Goal: Register for event/course

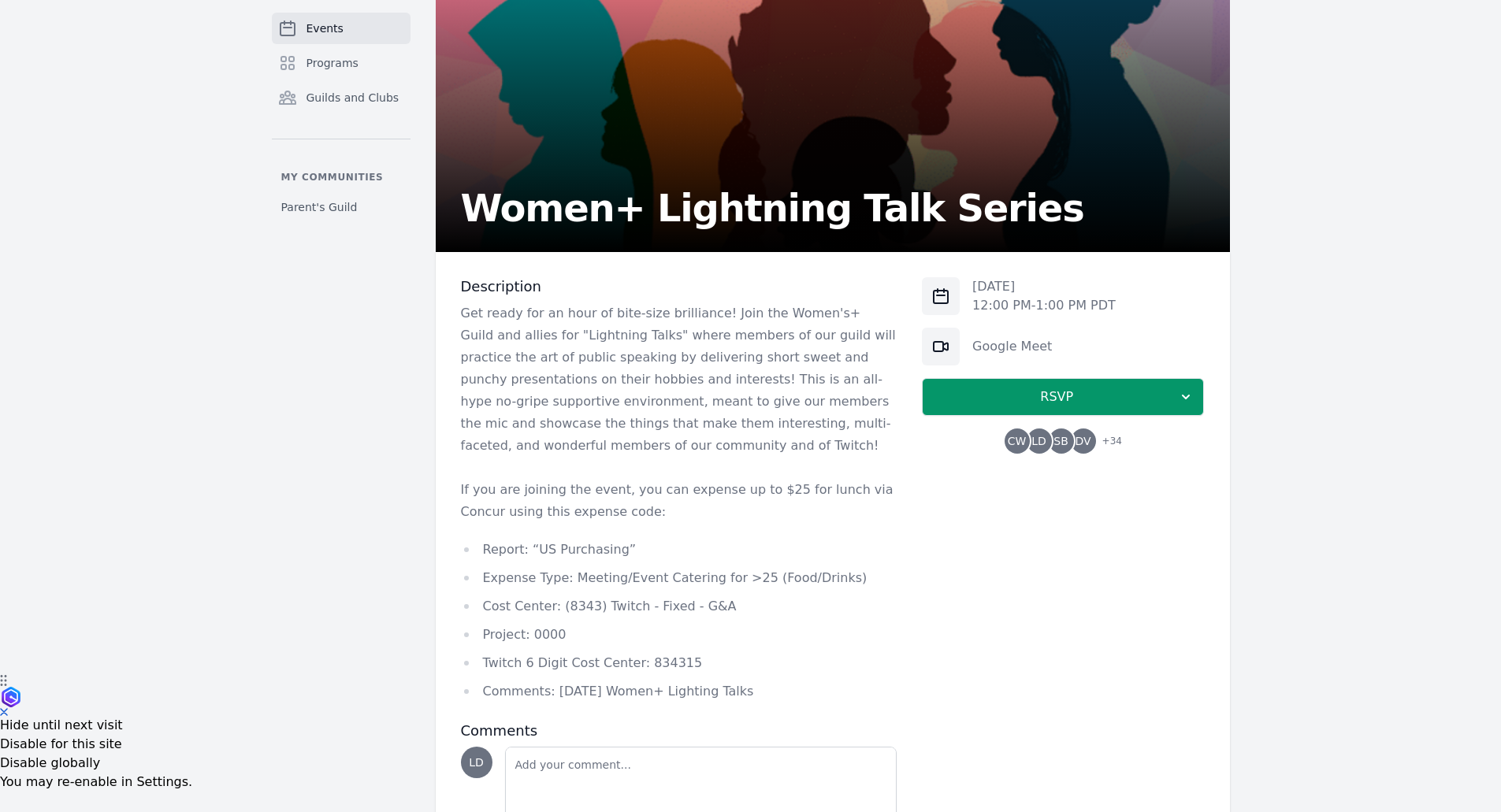
scroll to position [238, 0]
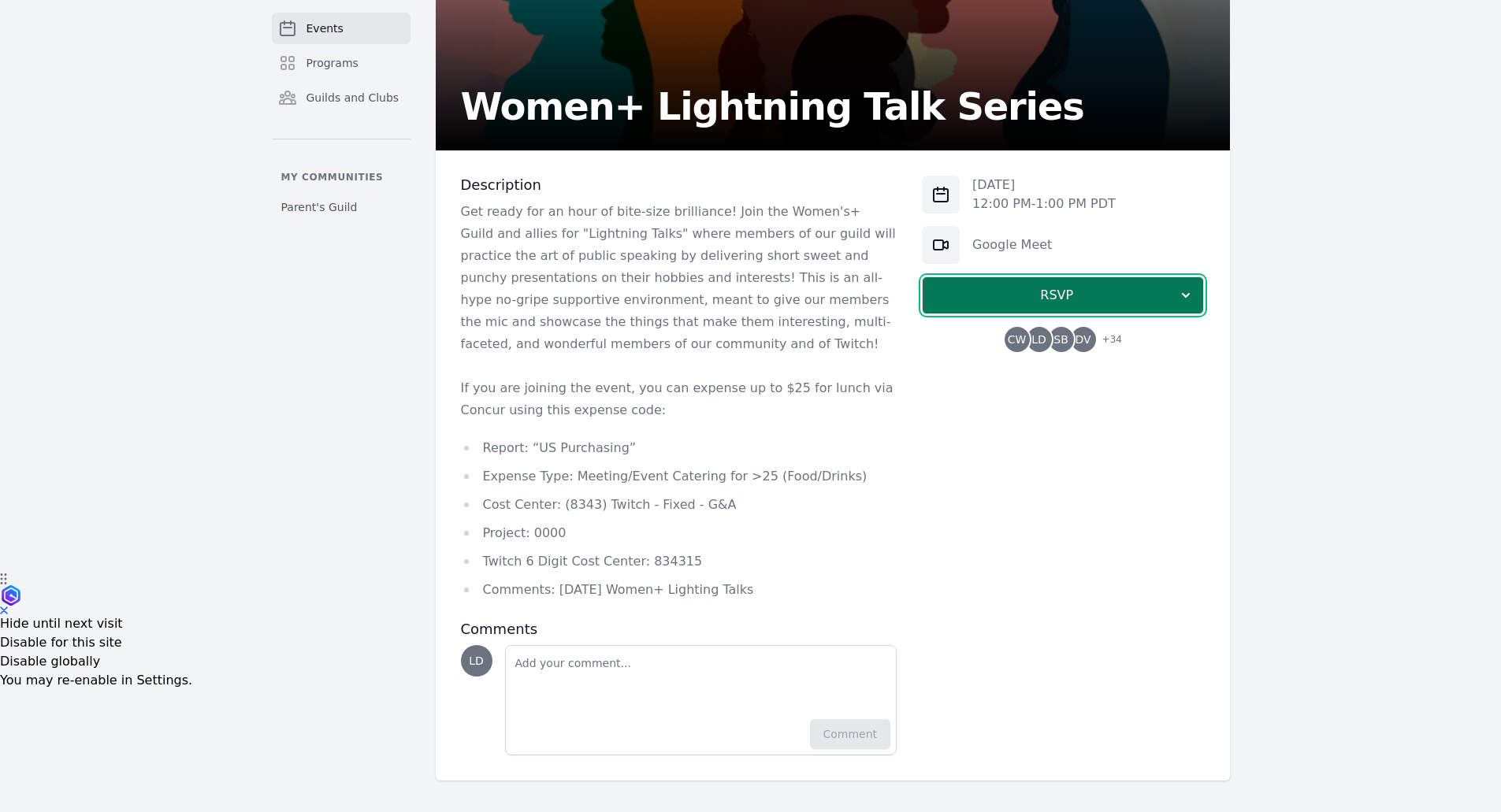
click at [1079, 297] on span "RSVP" at bounding box center [1057, 295] width 243 height 19
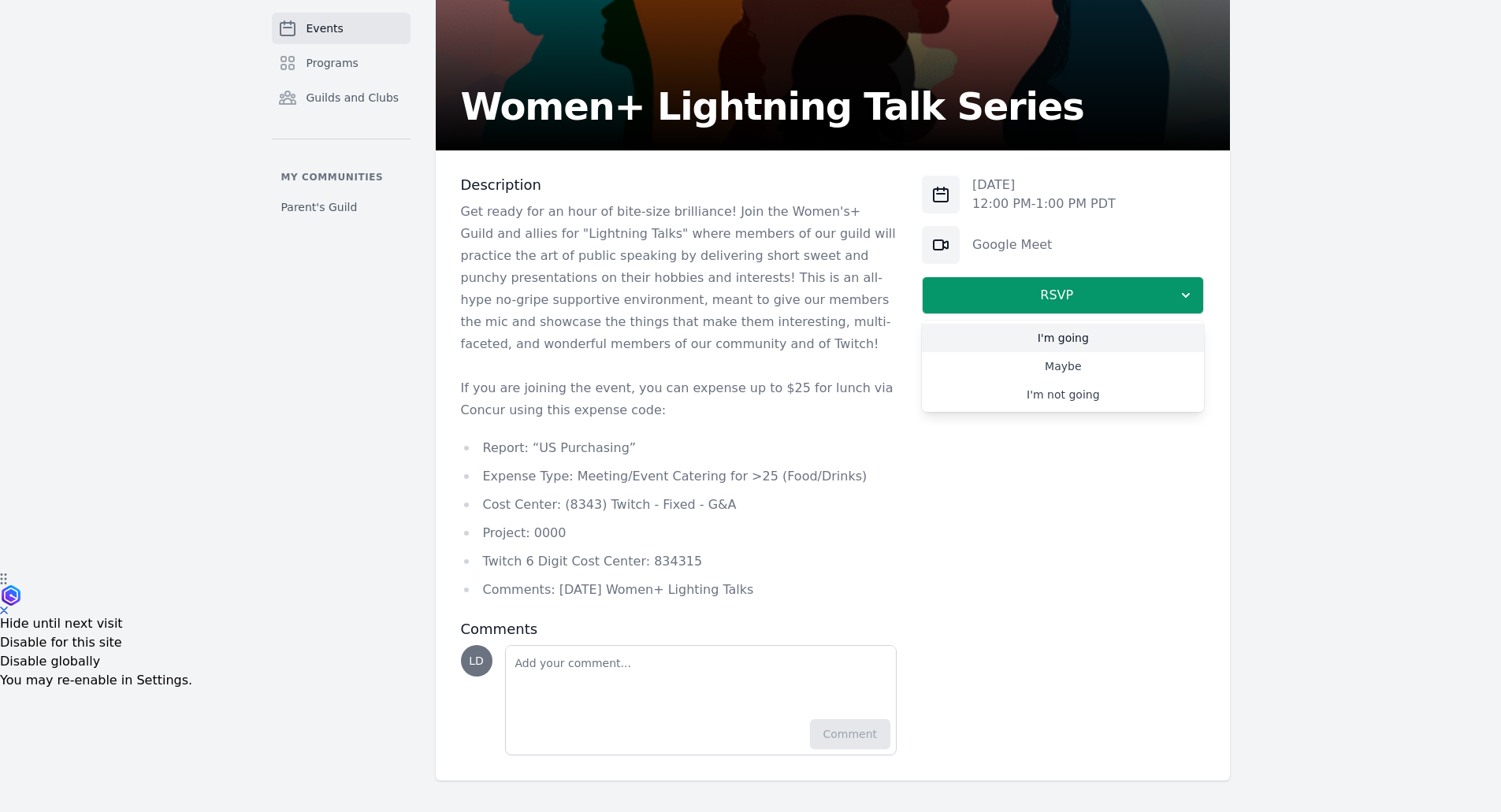
click at [1073, 335] on link "I'm going" at bounding box center [1063, 338] width 282 height 28
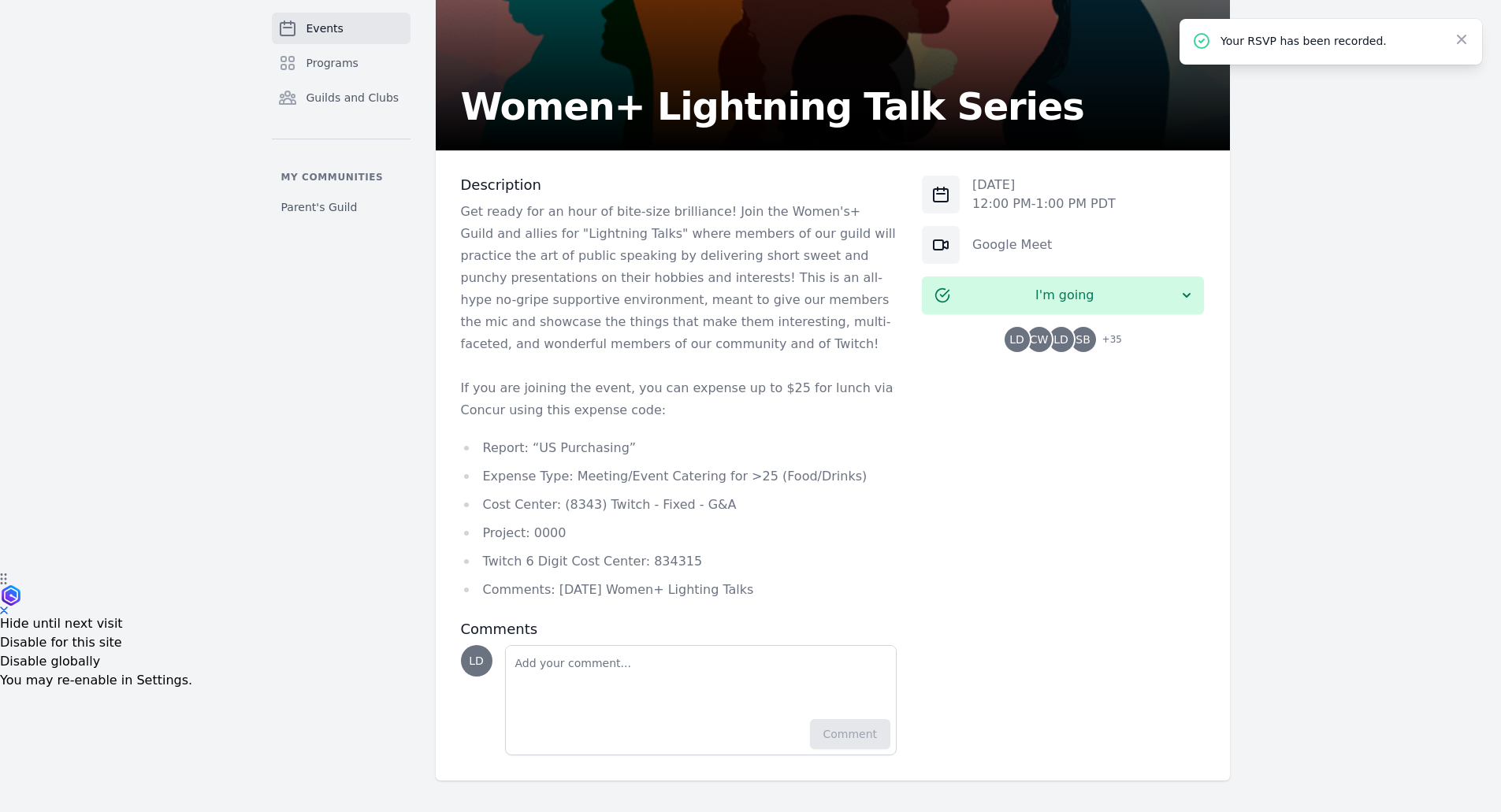
click at [321, 21] on span "Events" at bounding box center [325, 28] width 37 height 16
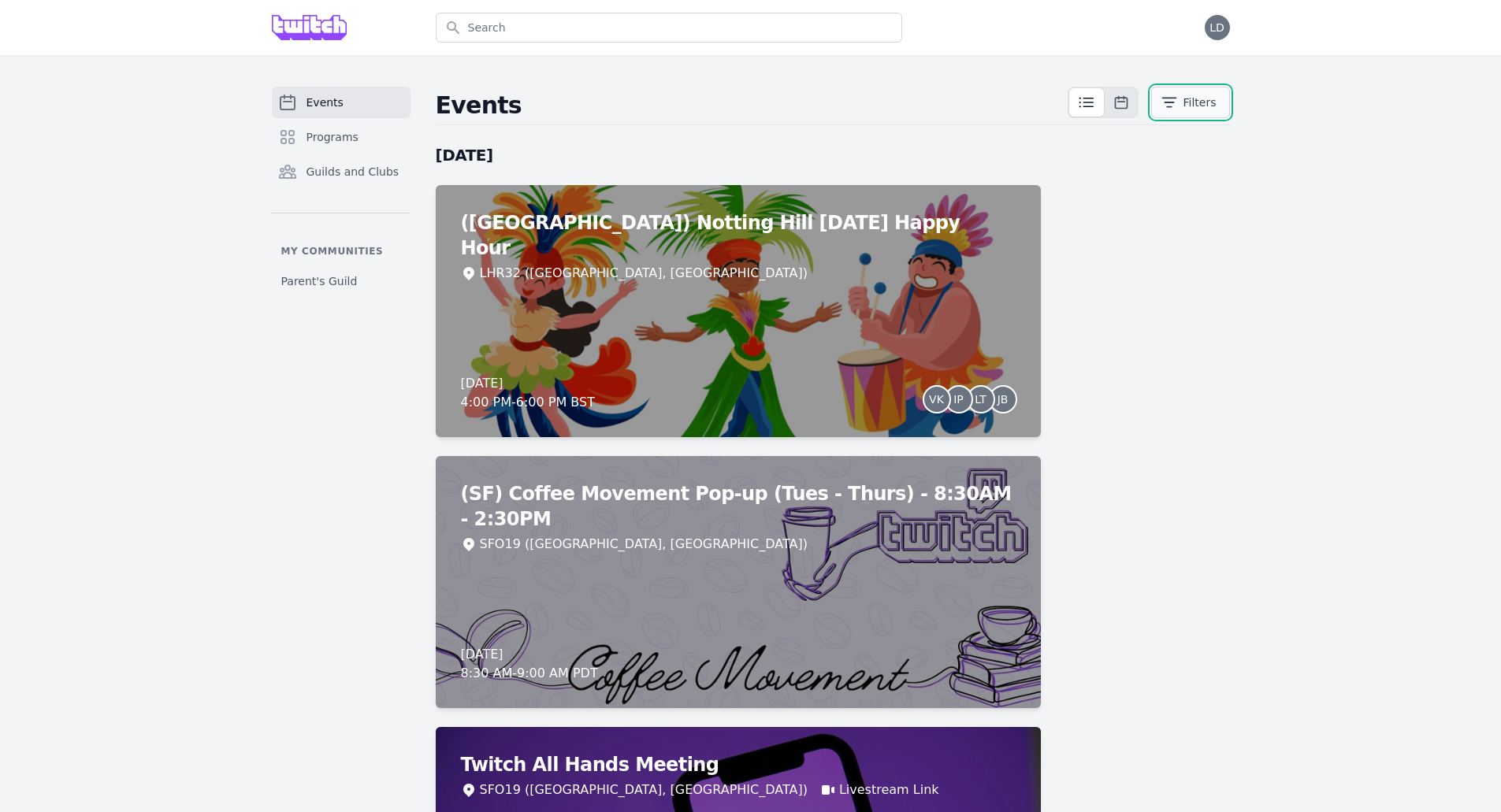
click at [1194, 98] on button "Filters" at bounding box center [1190, 102] width 79 height 32
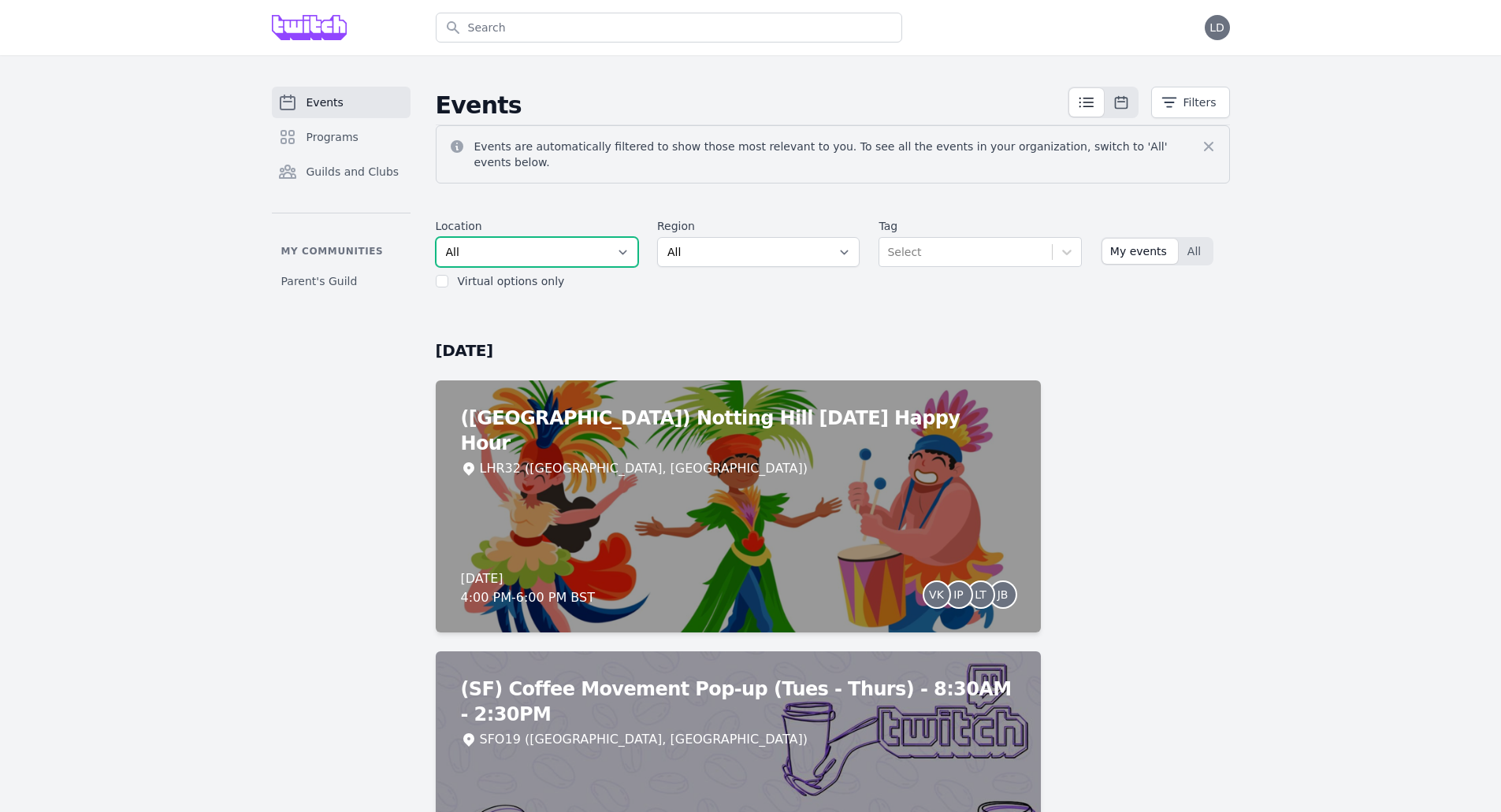
click at [541, 238] on select "All SEA81 Oscar ([GEOGRAPHIC_DATA], [GEOGRAPHIC_DATA]) LHR32 ([GEOGRAPHIC_DATA]…" at bounding box center [537, 252] width 203 height 30
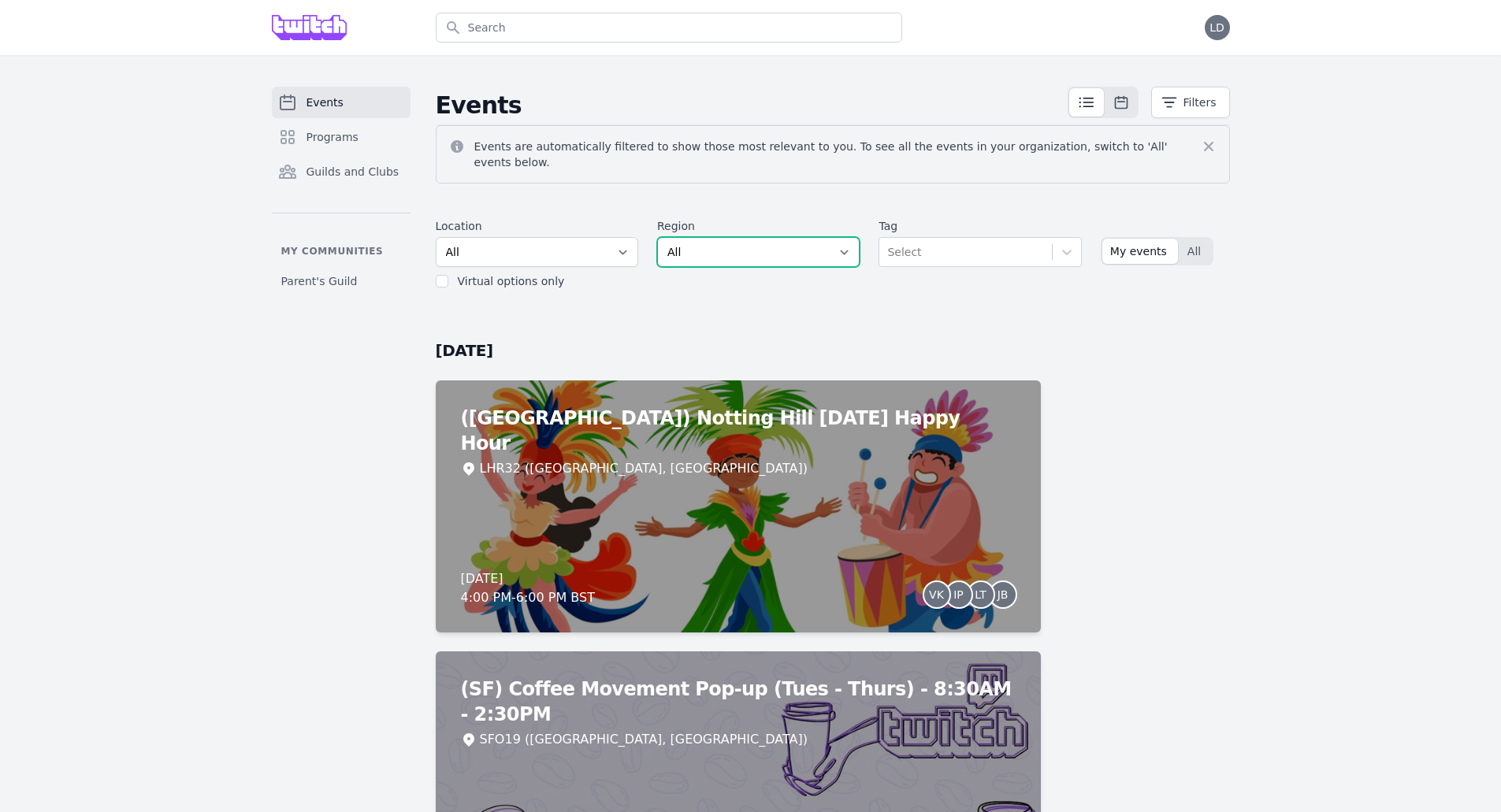
click at [773, 237] on select "All AMER - [GEOGRAPHIC_DATA] - [GEOGRAPHIC_DATA] - [GEOGRAPHIC_DATA] - West APA…" at bounding box center [758, 252] width 203 height 30
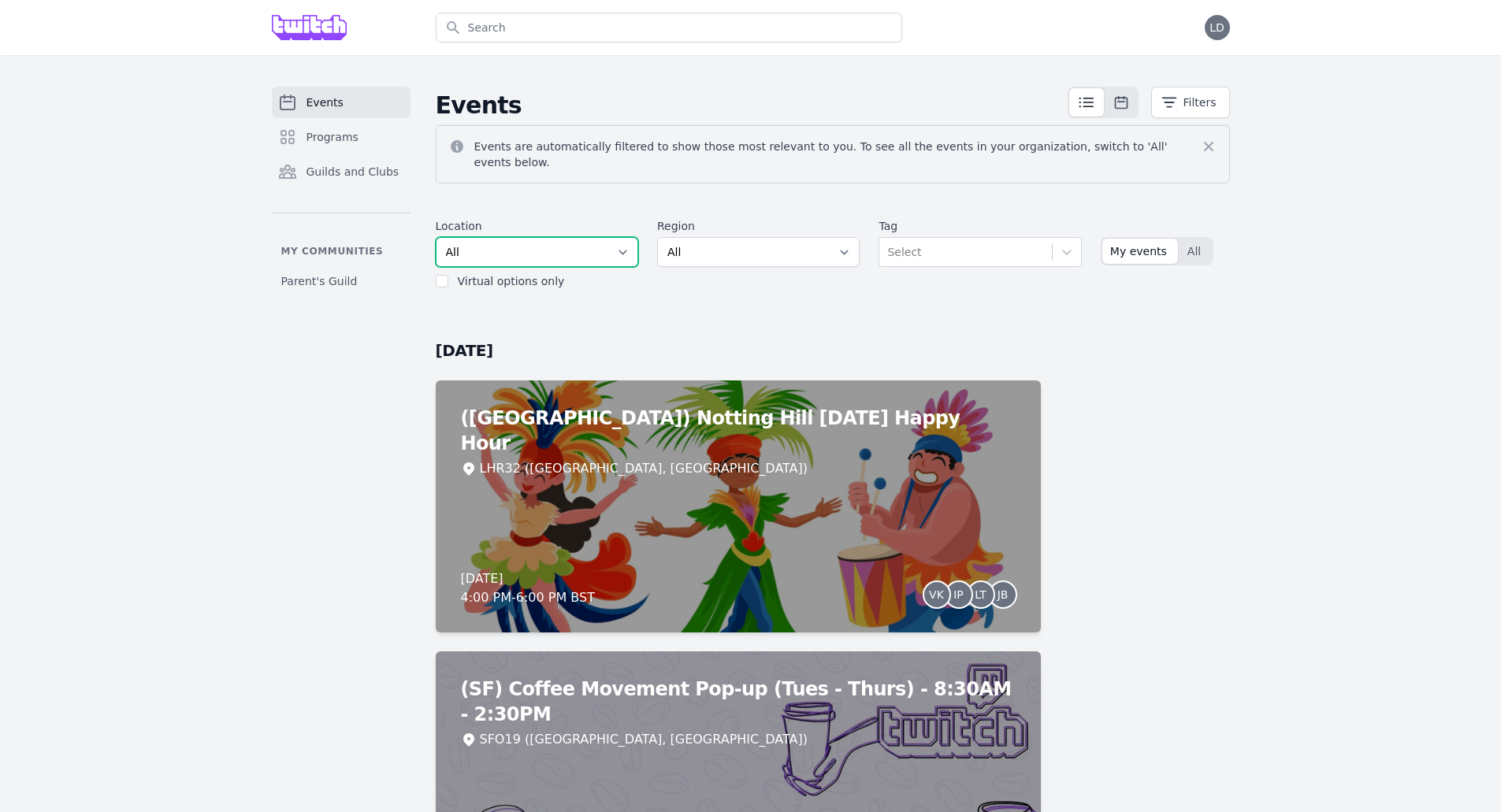
click at [538, 249] on select "All SEA81 Oscar ([GEOGRAPHIC_DATA], [GEOGRAPHIC_DATA]) LHR32 ([GEOGRAPHIC_DATA]…" at bounding box center [537, 252] width 203 height 30
select select "43"
click at [436, 237] on select "All SEA81 Oscar ([GEOGRAPHIC_DATA], [GEOGRAPHIC_DATA]) LHR32 ([GEOGRAPHIC_DATA]…" at bounding box center [537, 252] width 203 height 30
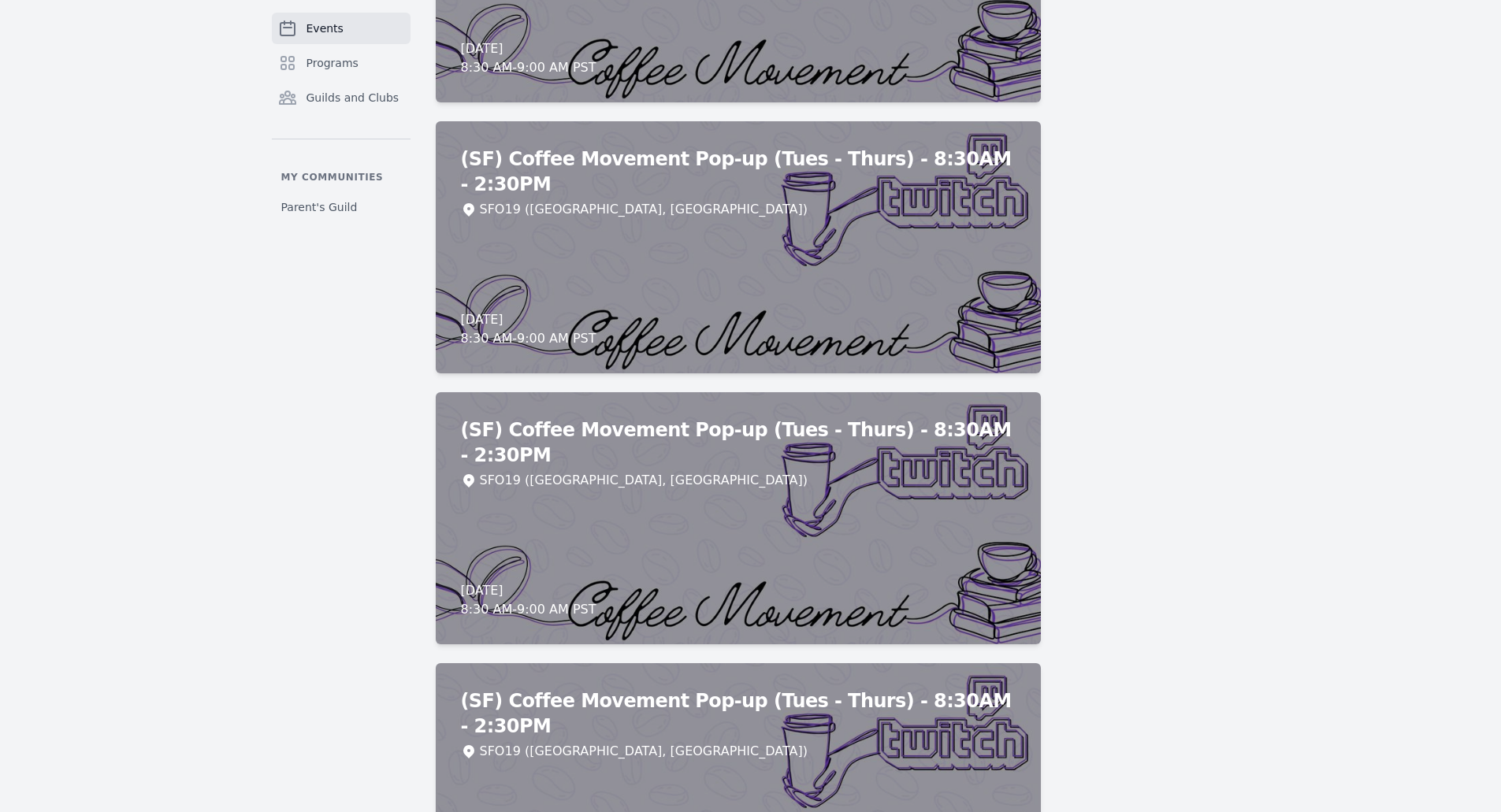
scroll to position [5907, 0]
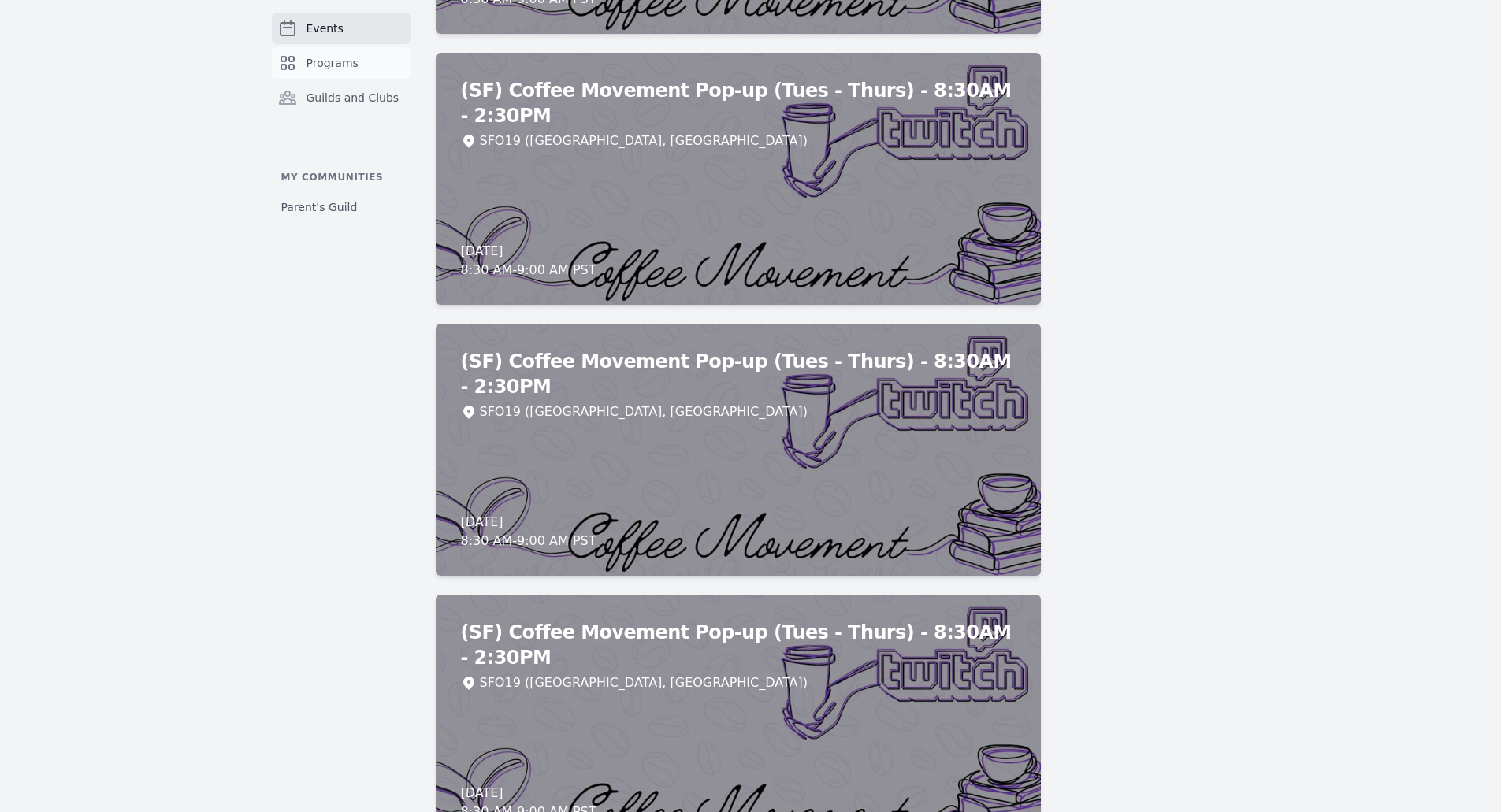
click at [340, 66] on span "Programs" at bounding box center [332, 62] width 52 height 16
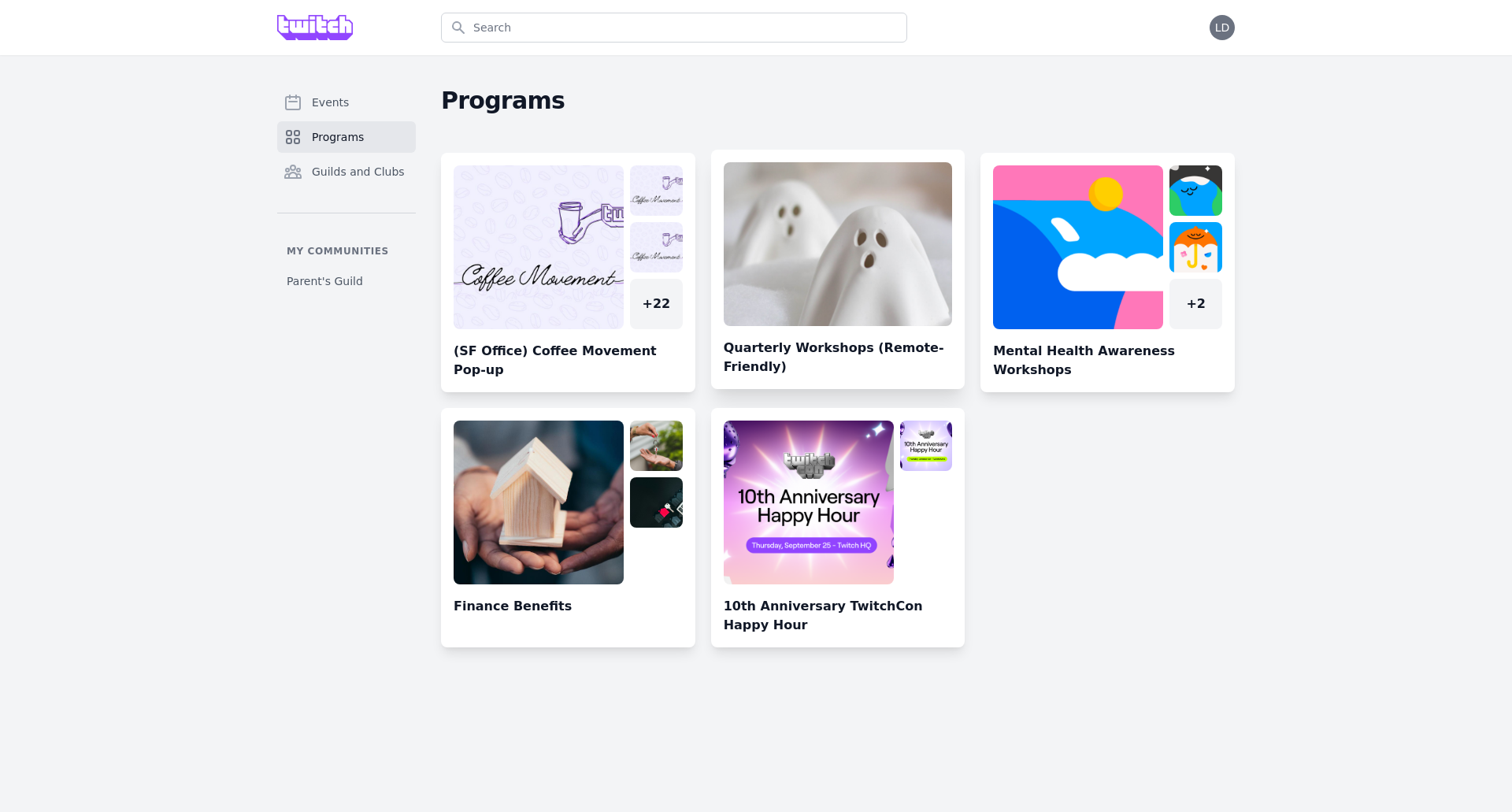
click at [826, 251] on link at bounding box center [838, 275] width 254 height 227
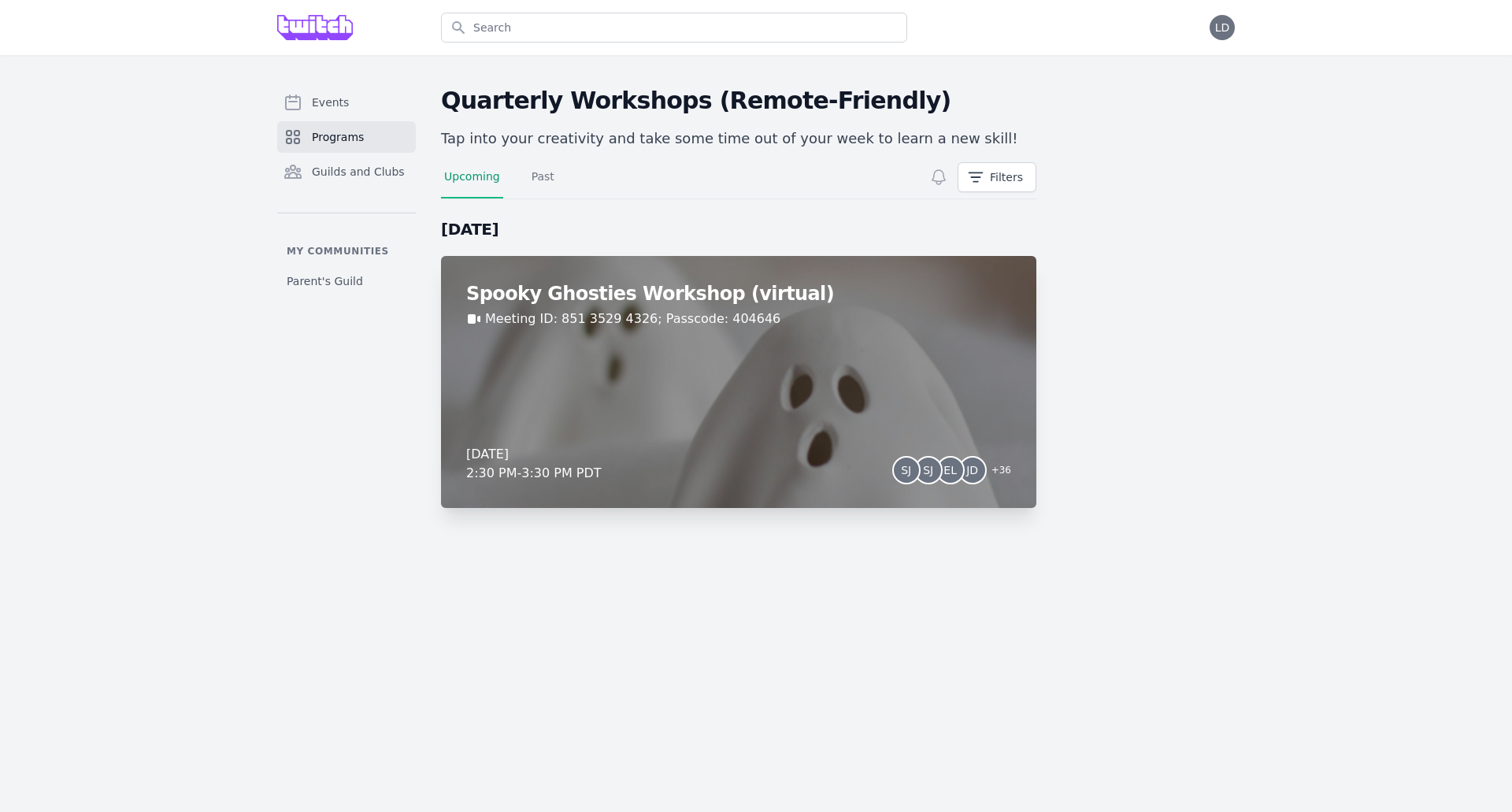
click at [625, 289] on h2 "Spooky Ghosties Workshop (virtual)" at bounding box center [739, 294] width 545 height 25
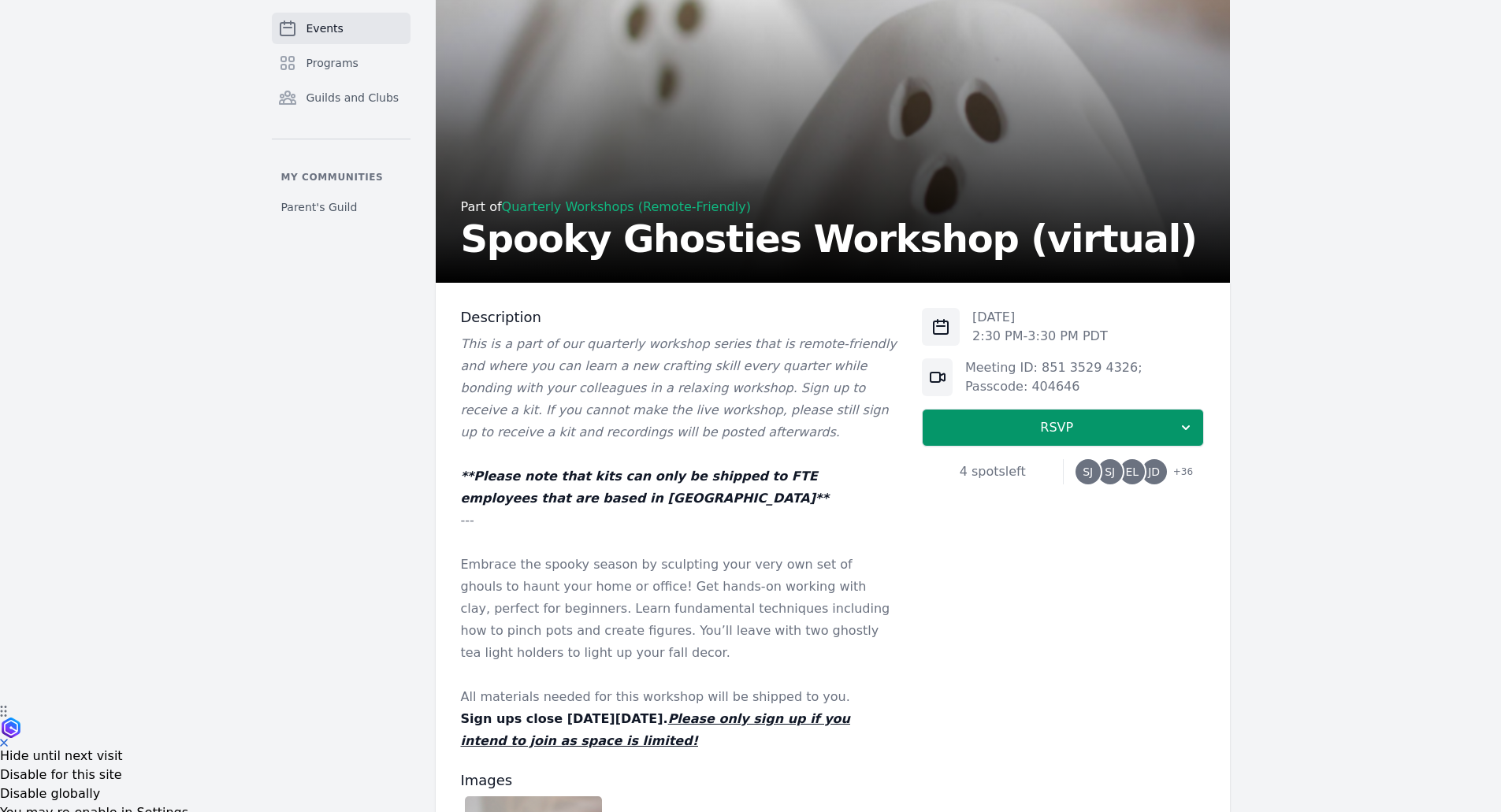
scroll to position [100, 0]
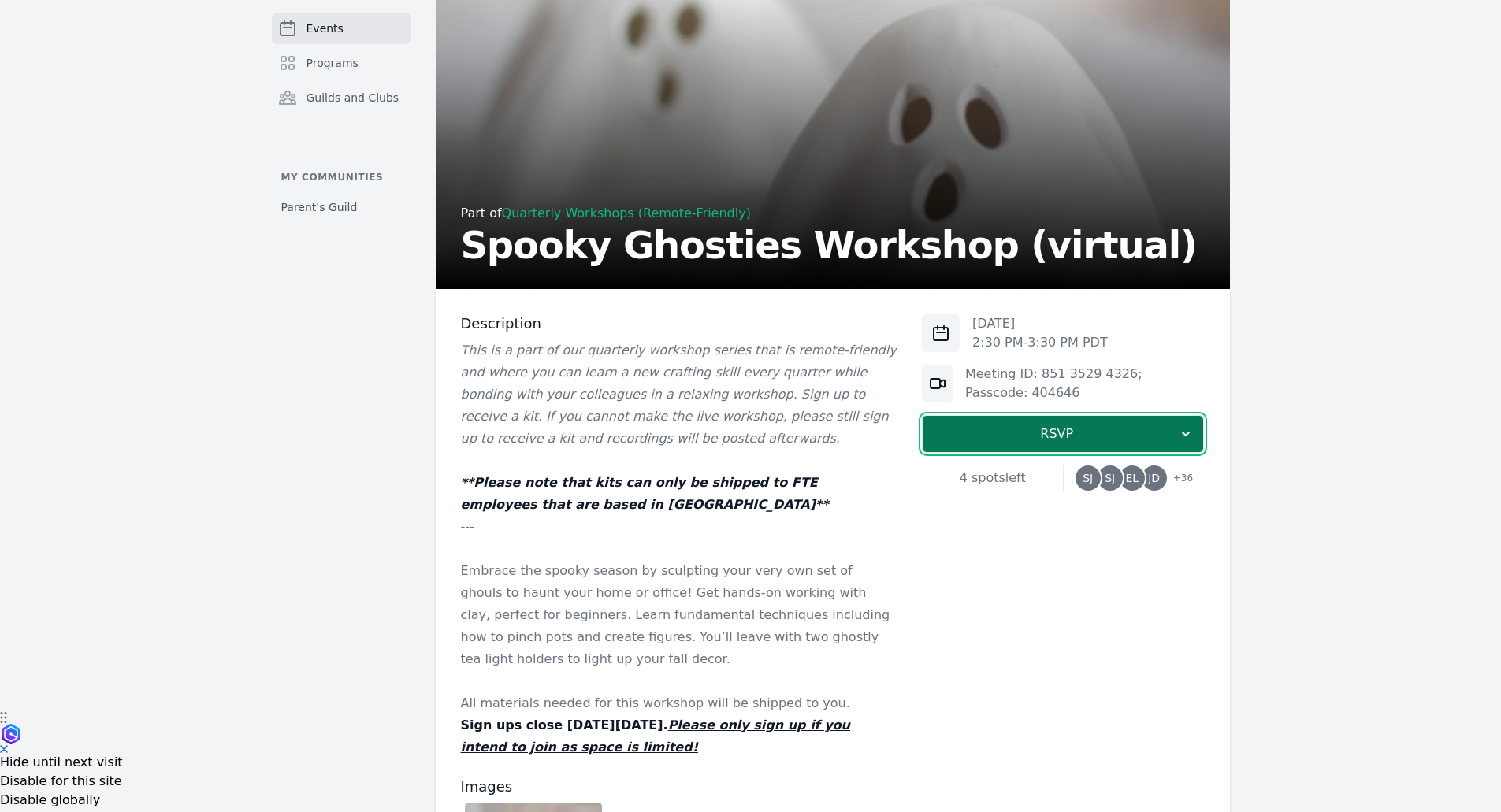
click at [1044, 435] on span "RSVP" at bounding box center [1057, 433] width 243 height 19
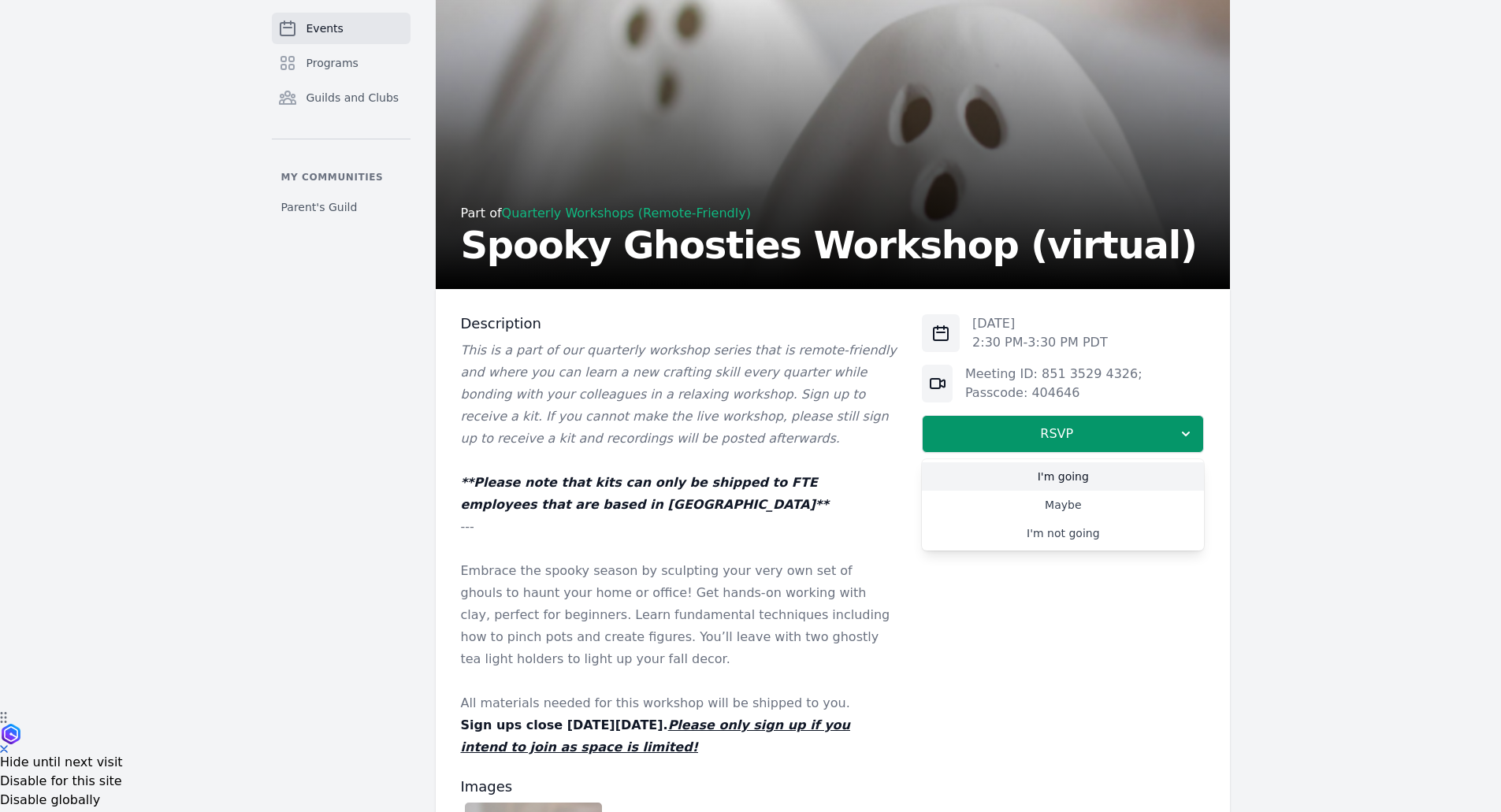
click at [1059, 477] on link "I'm going" at bounding box center [1063, 477] width 282 height 28
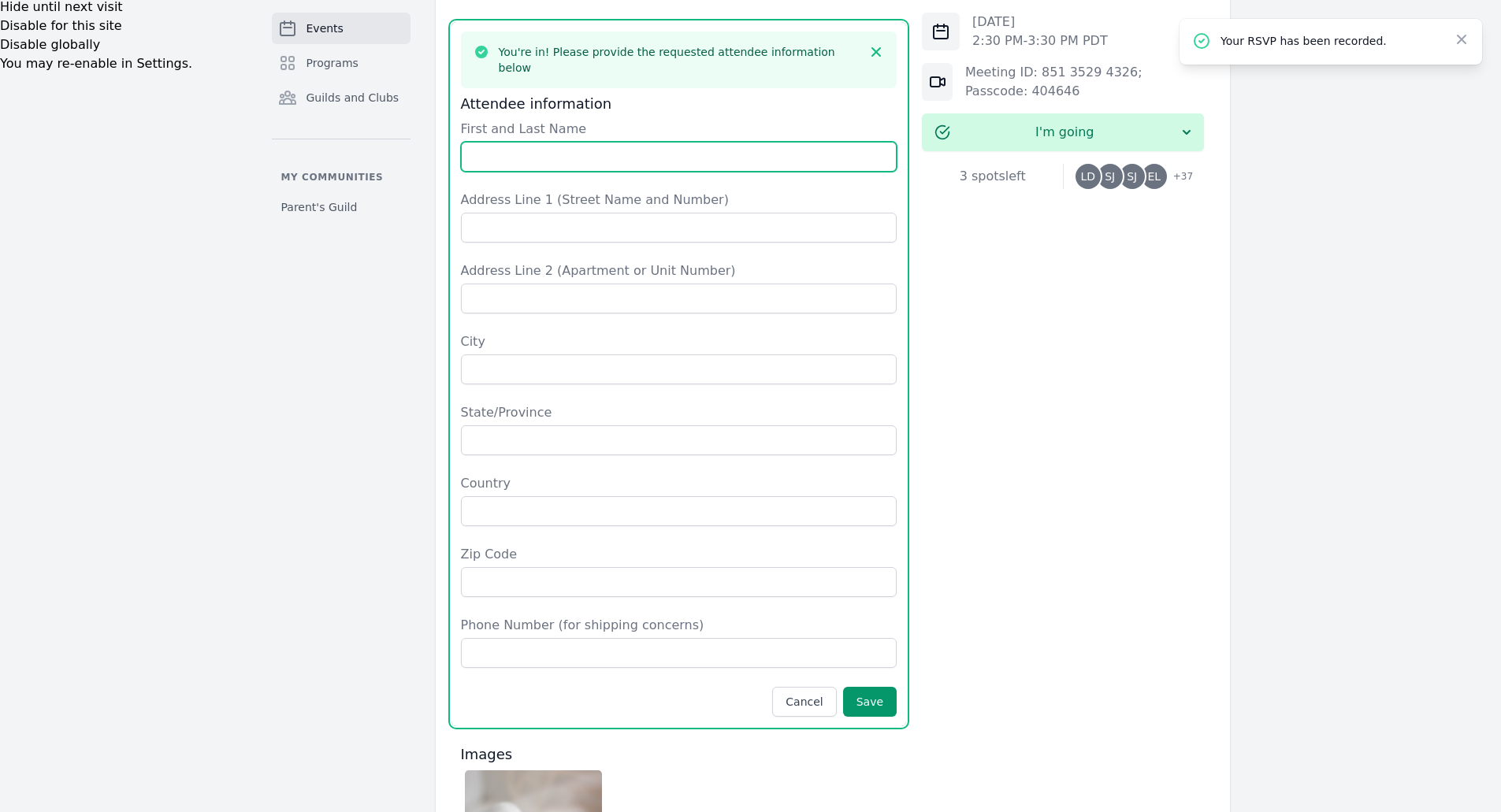
click at [502, 142] on input "First and Last Name" at bounding box center [679, 157] width 436 height 30
type input "Laure Diet"
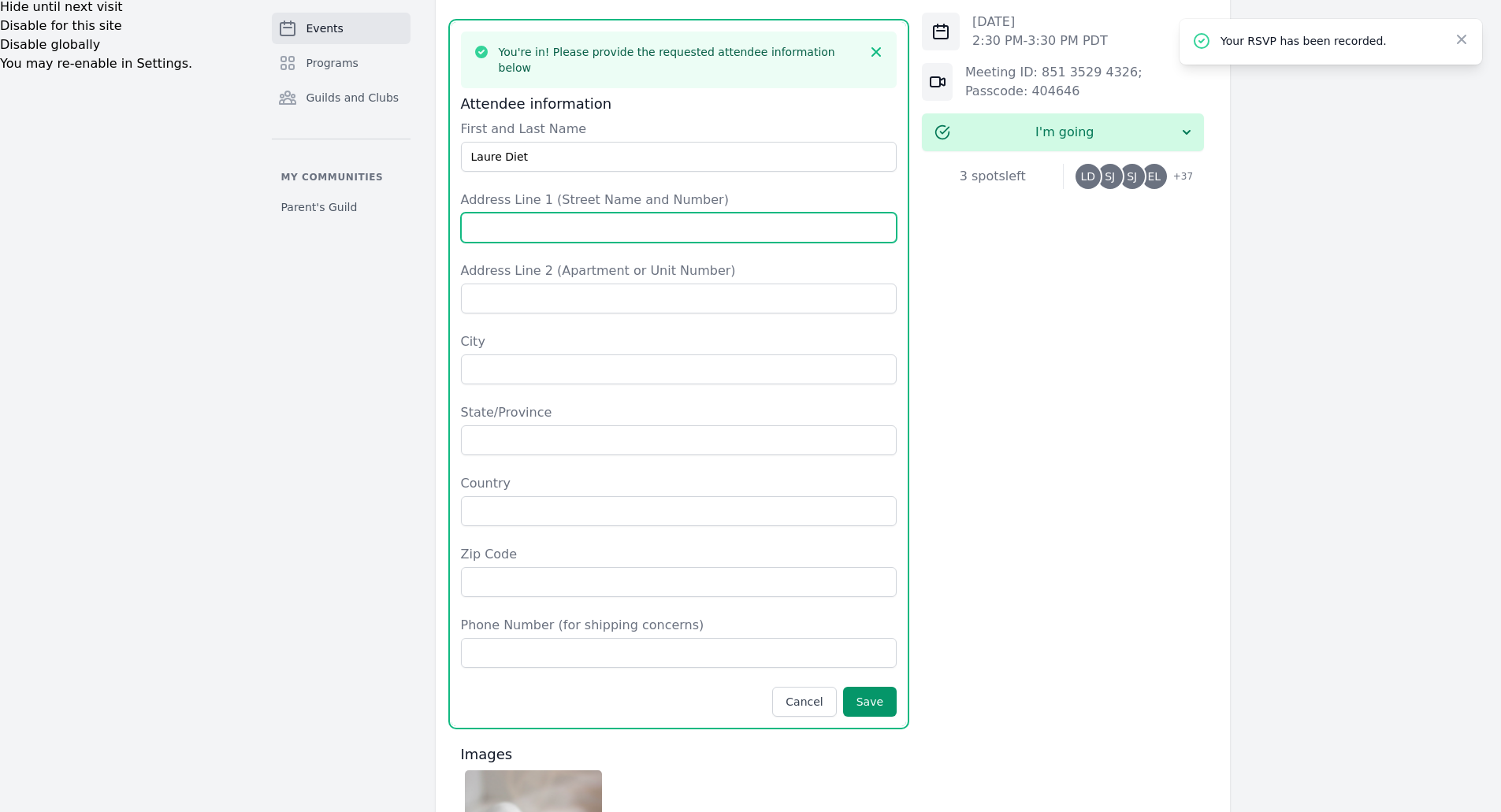
type input "[STREET_ADDRESS]"
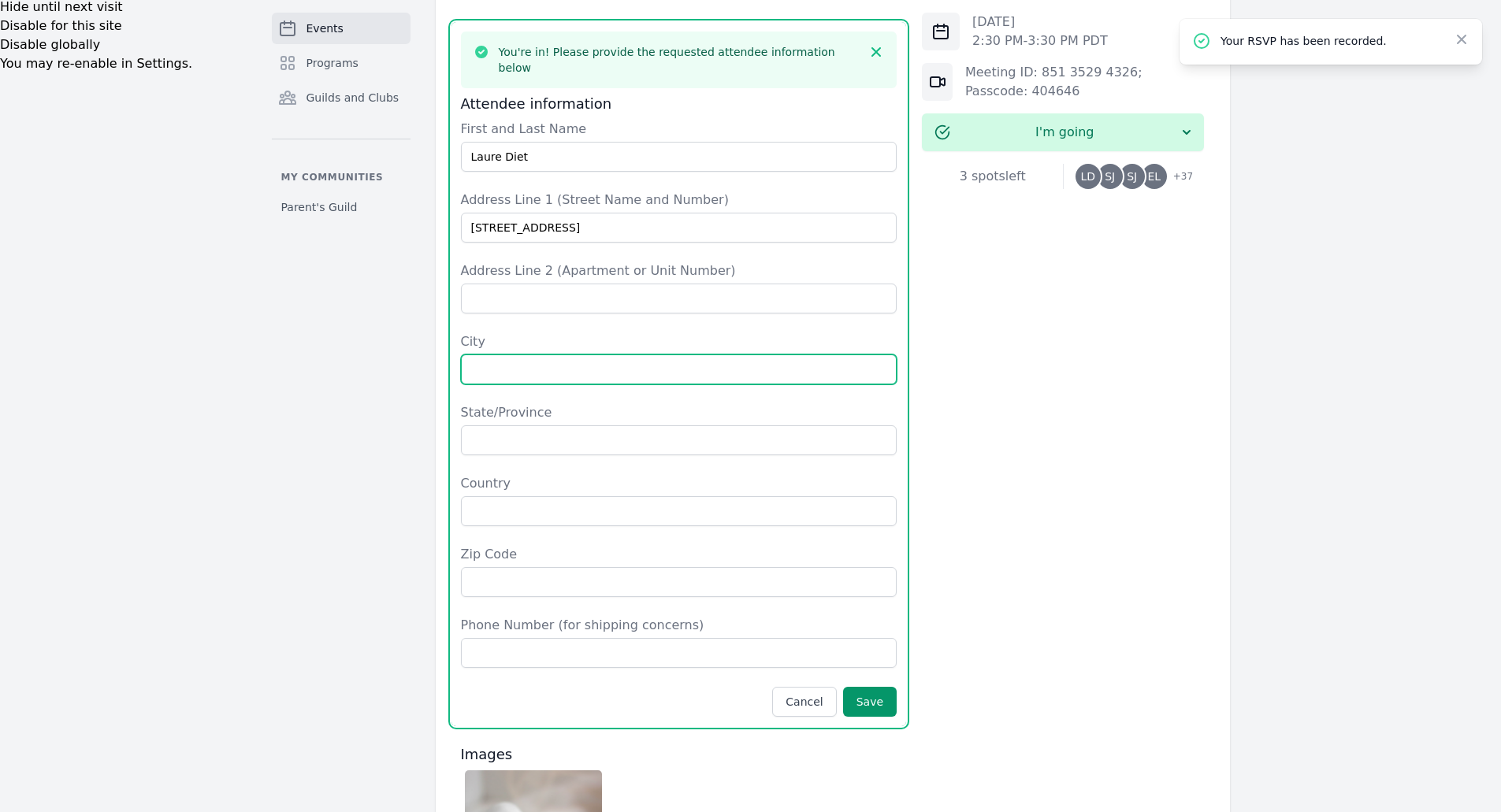
type input "Kentfield"
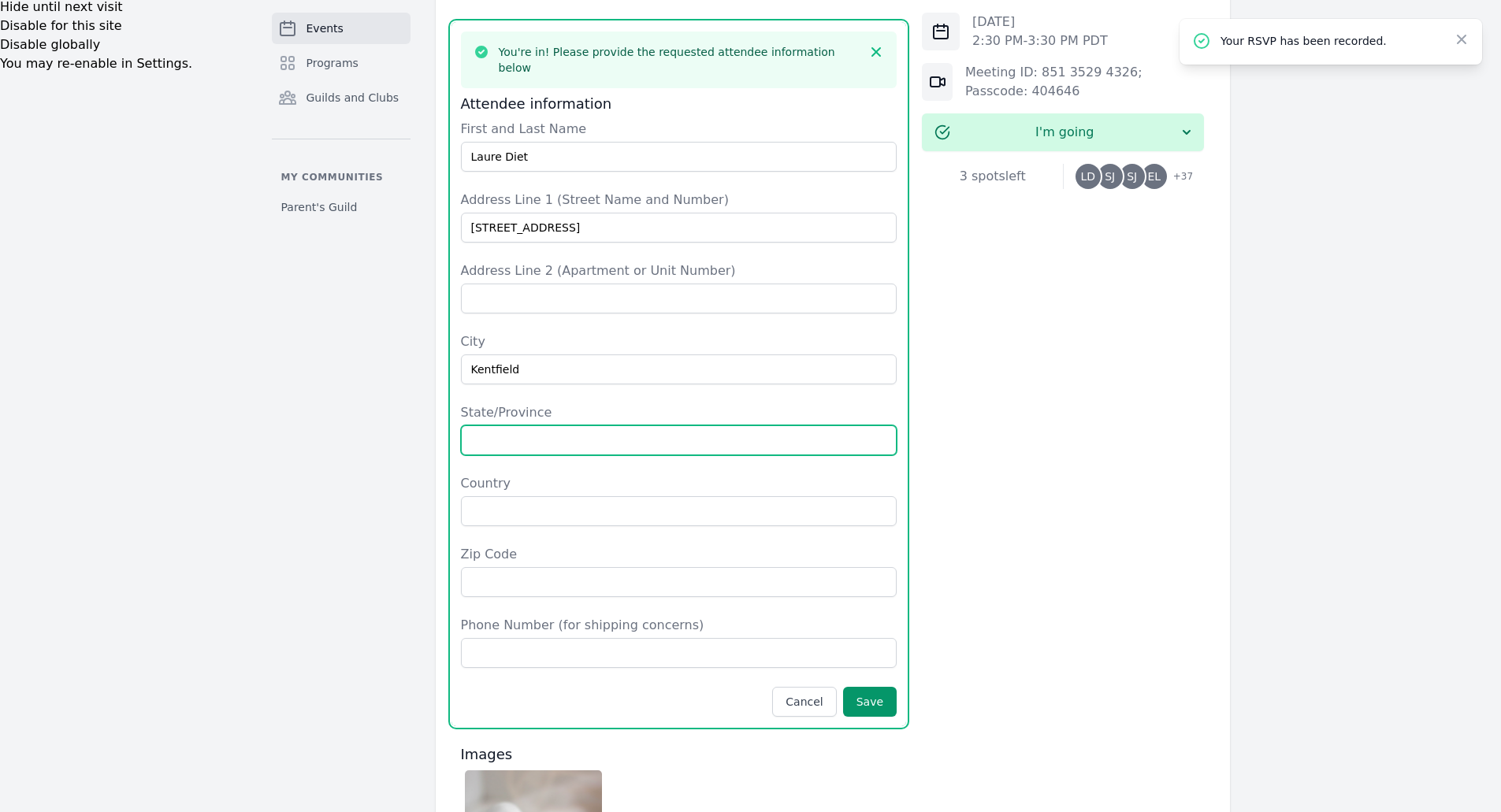
type input "[US_STATE]"
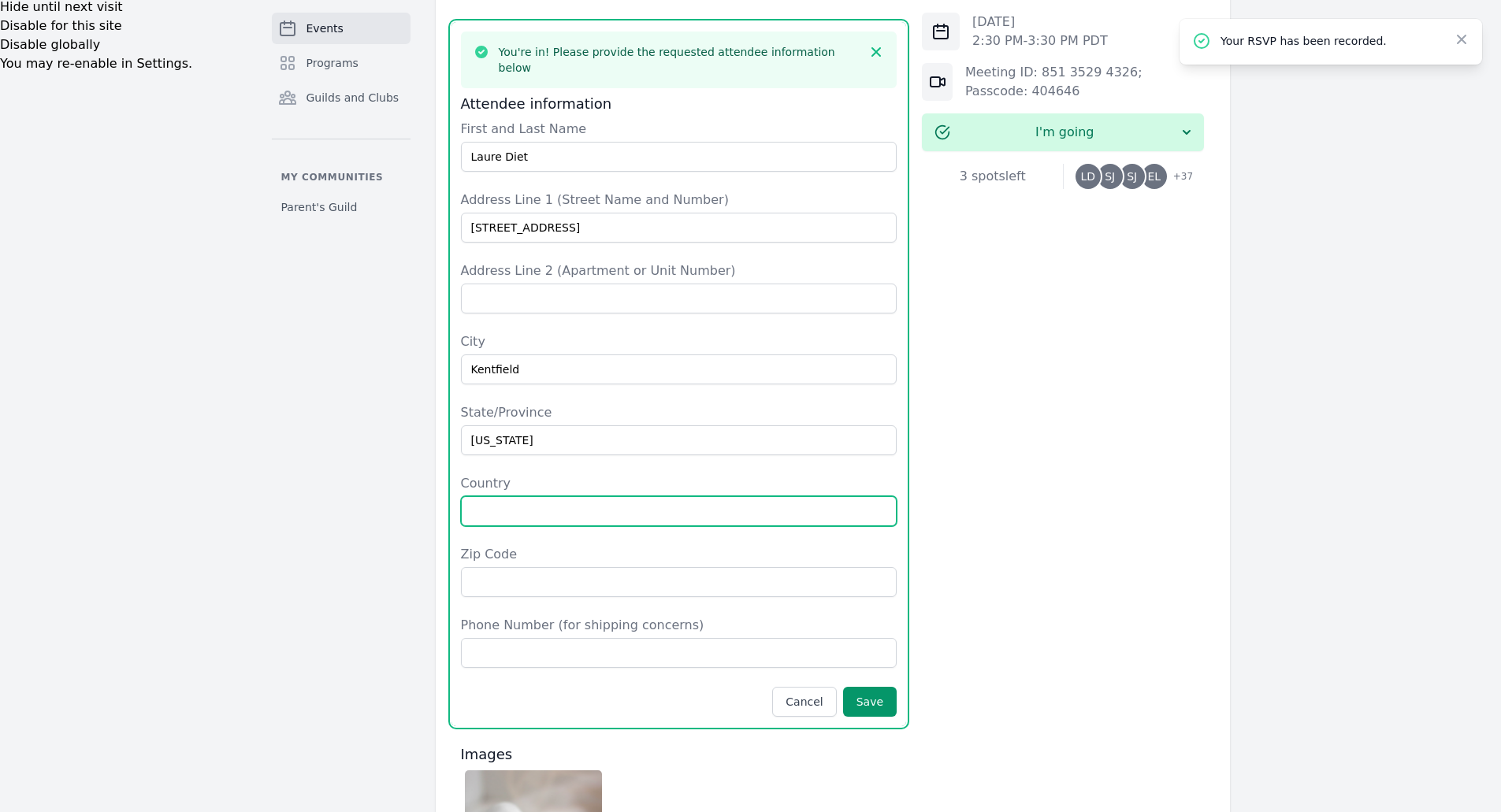
type input "[GEOGRAPHIC_DATA]"
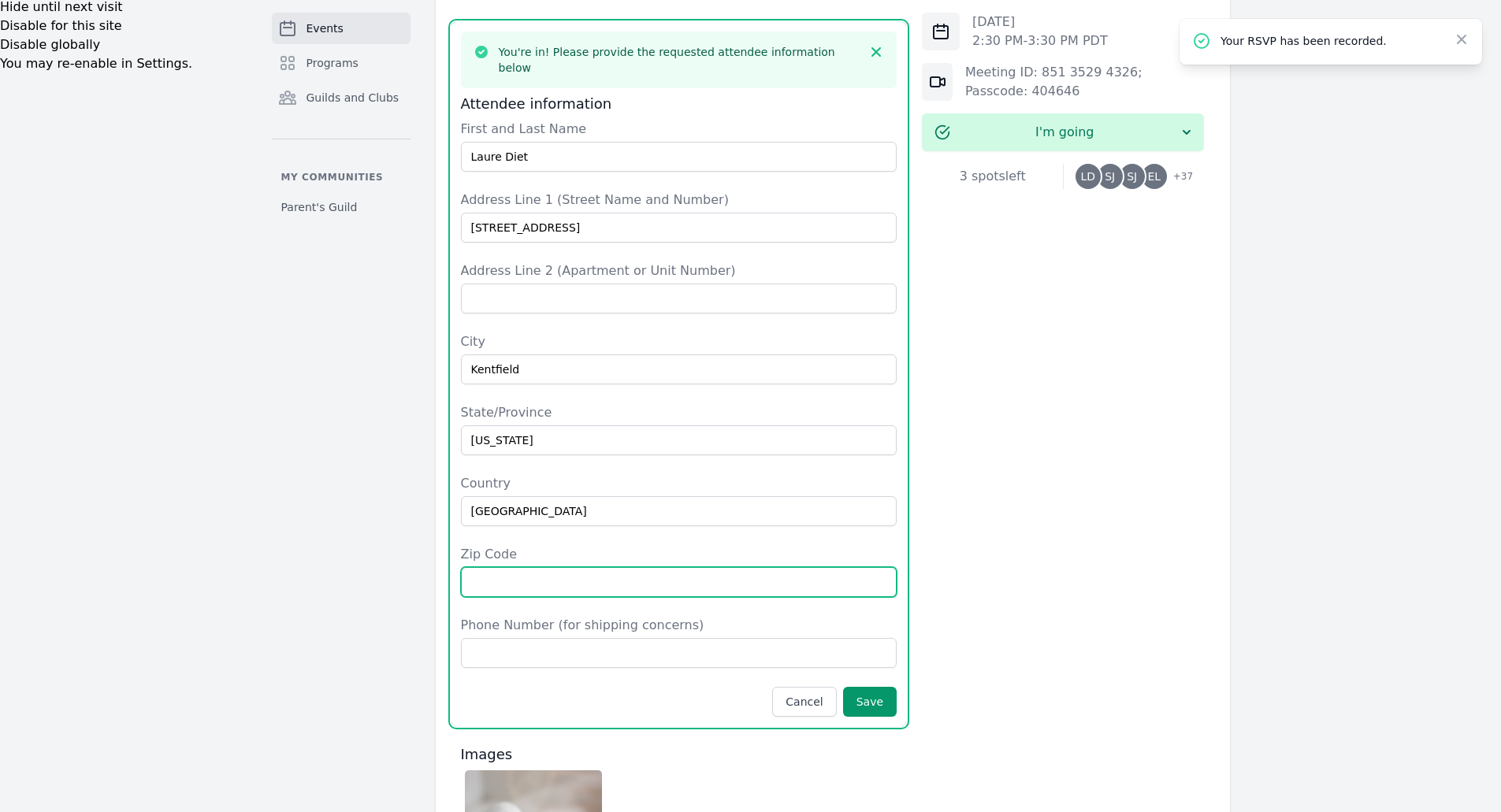
type input "94904"
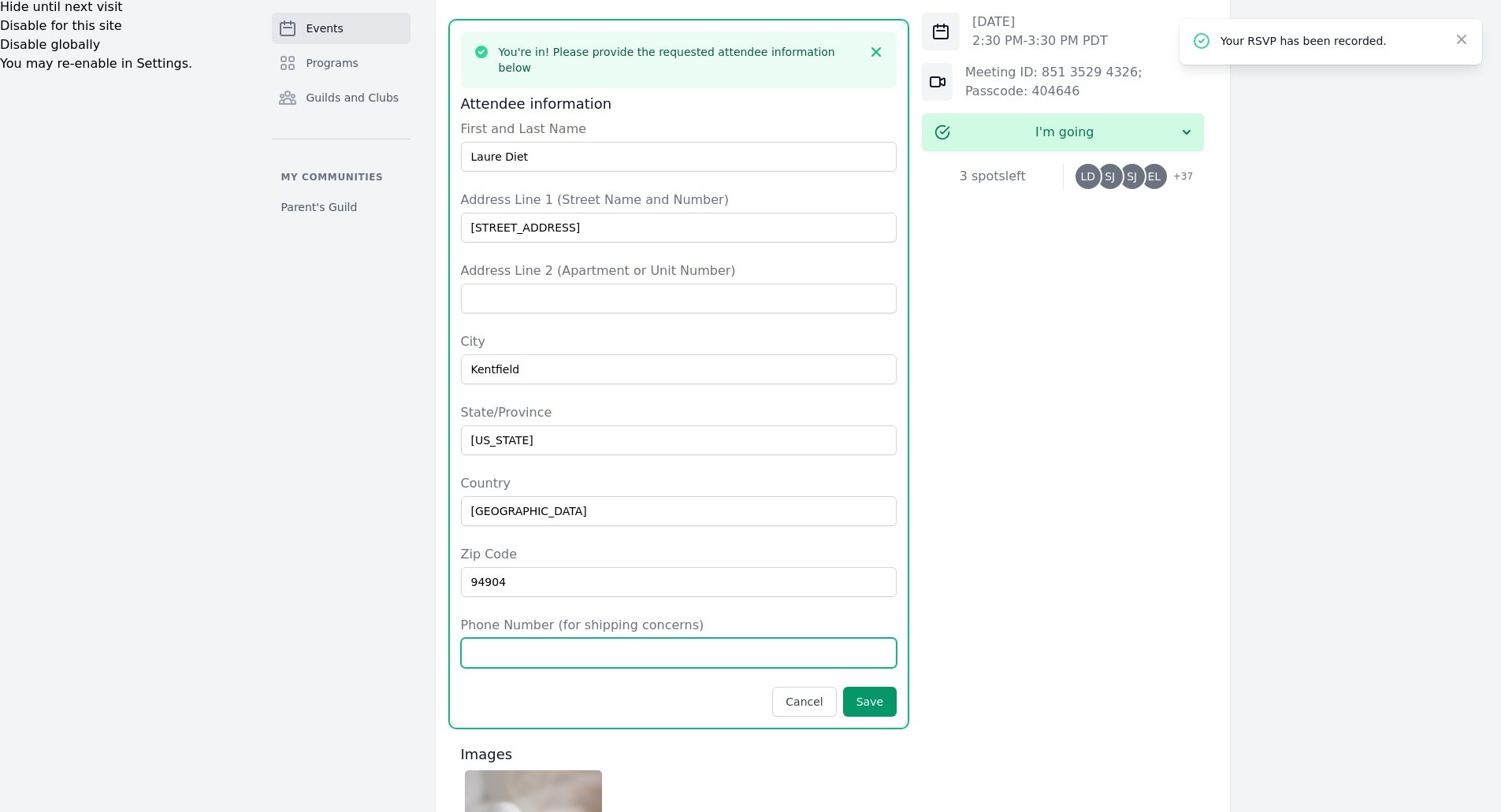
type input "4159176492"
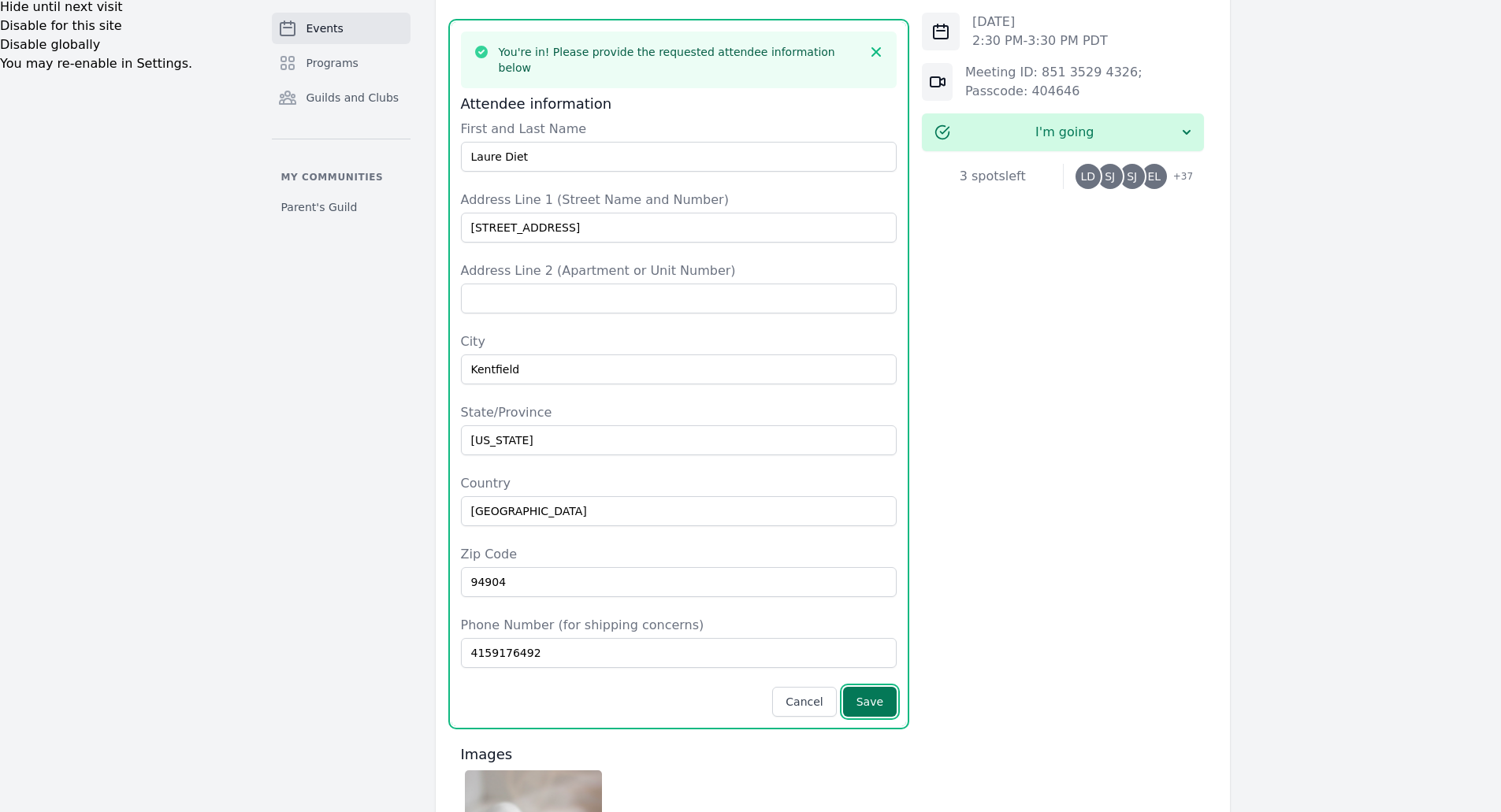
click at [880, 687] on button "Save" at bounding box center [870, 702] width 53 height 30
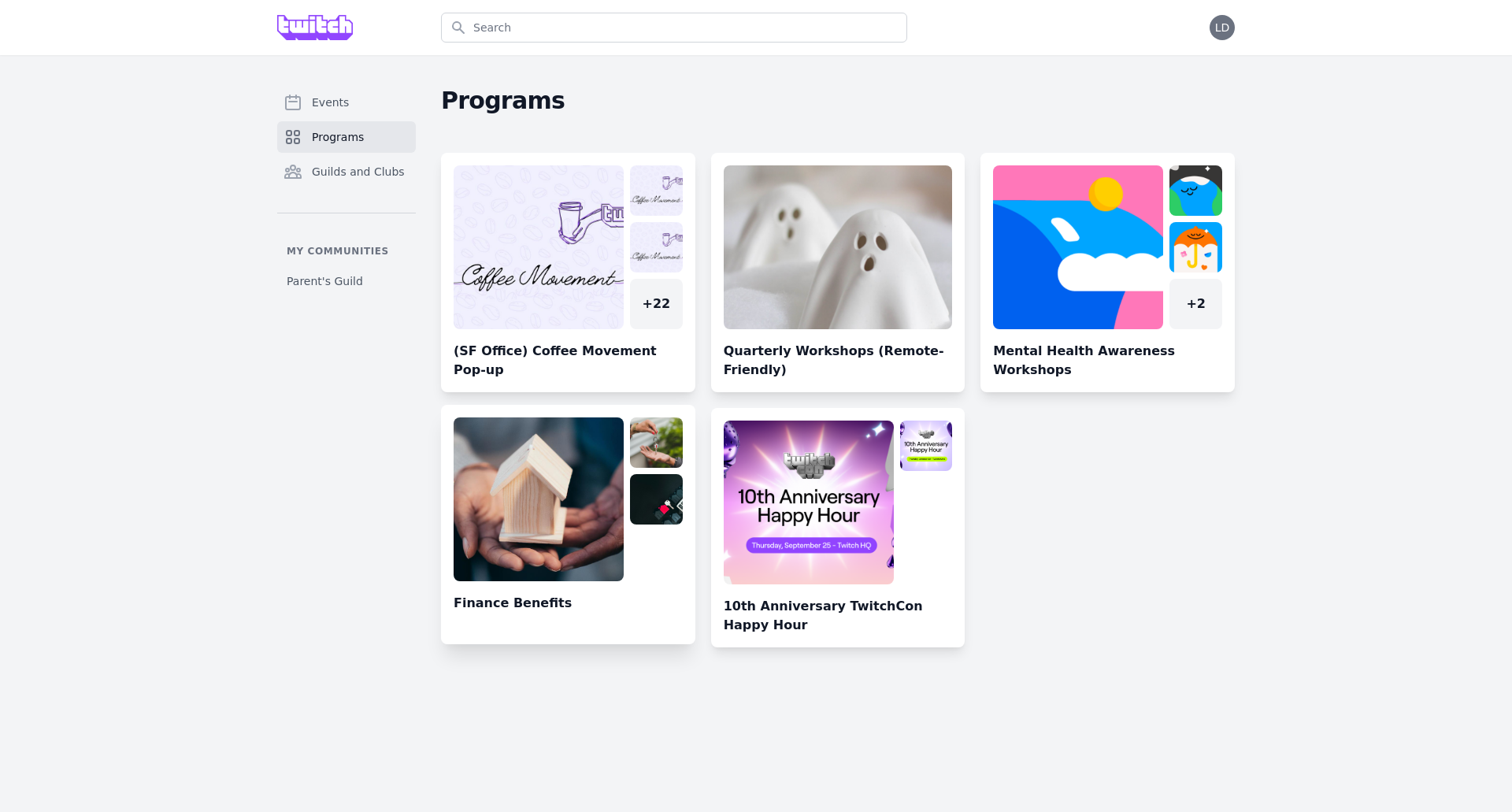
click at [550, 526] on link at bounding box center [568, 531] width 254 height 227
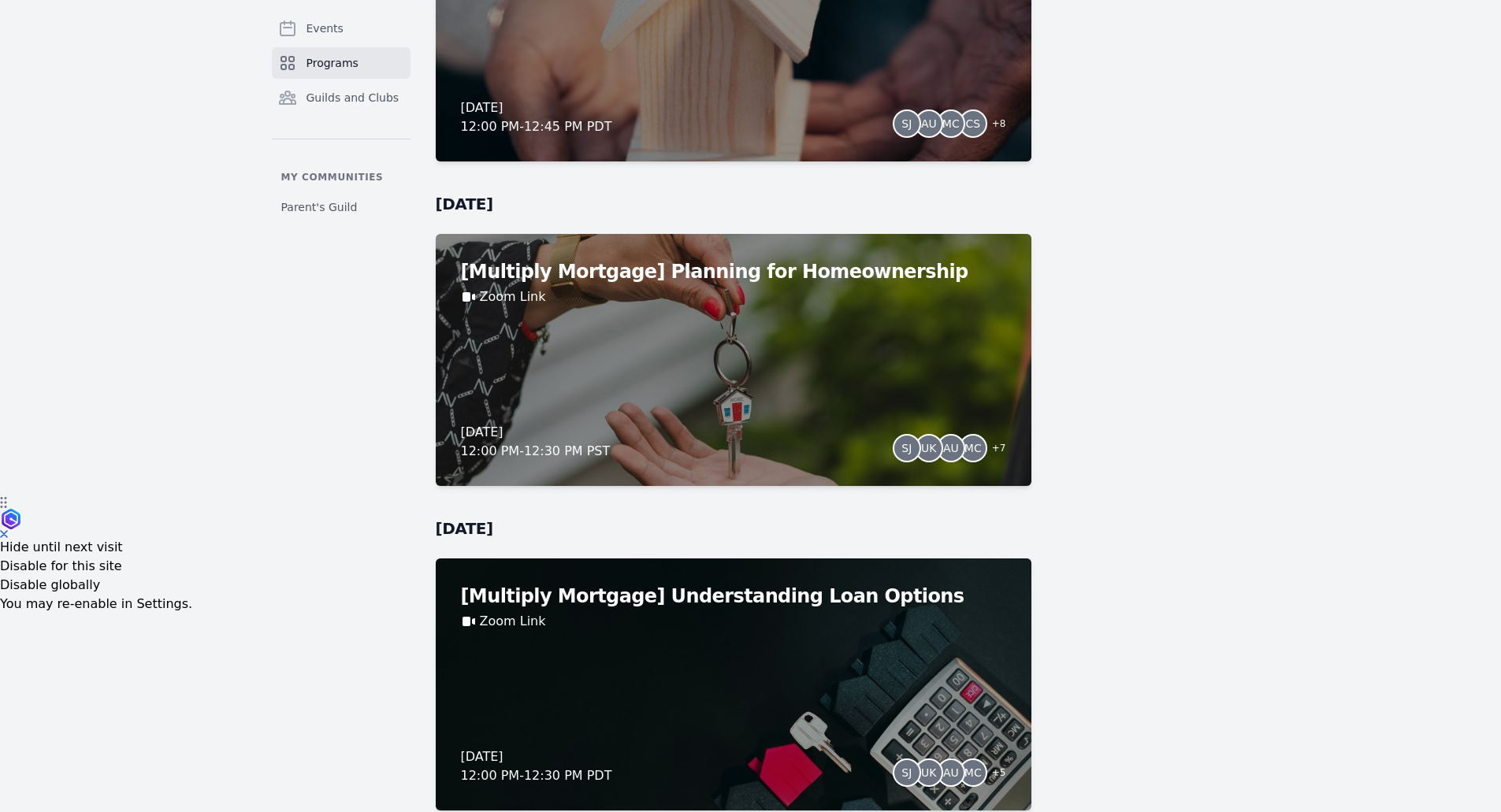
scroll to position [376, 0]
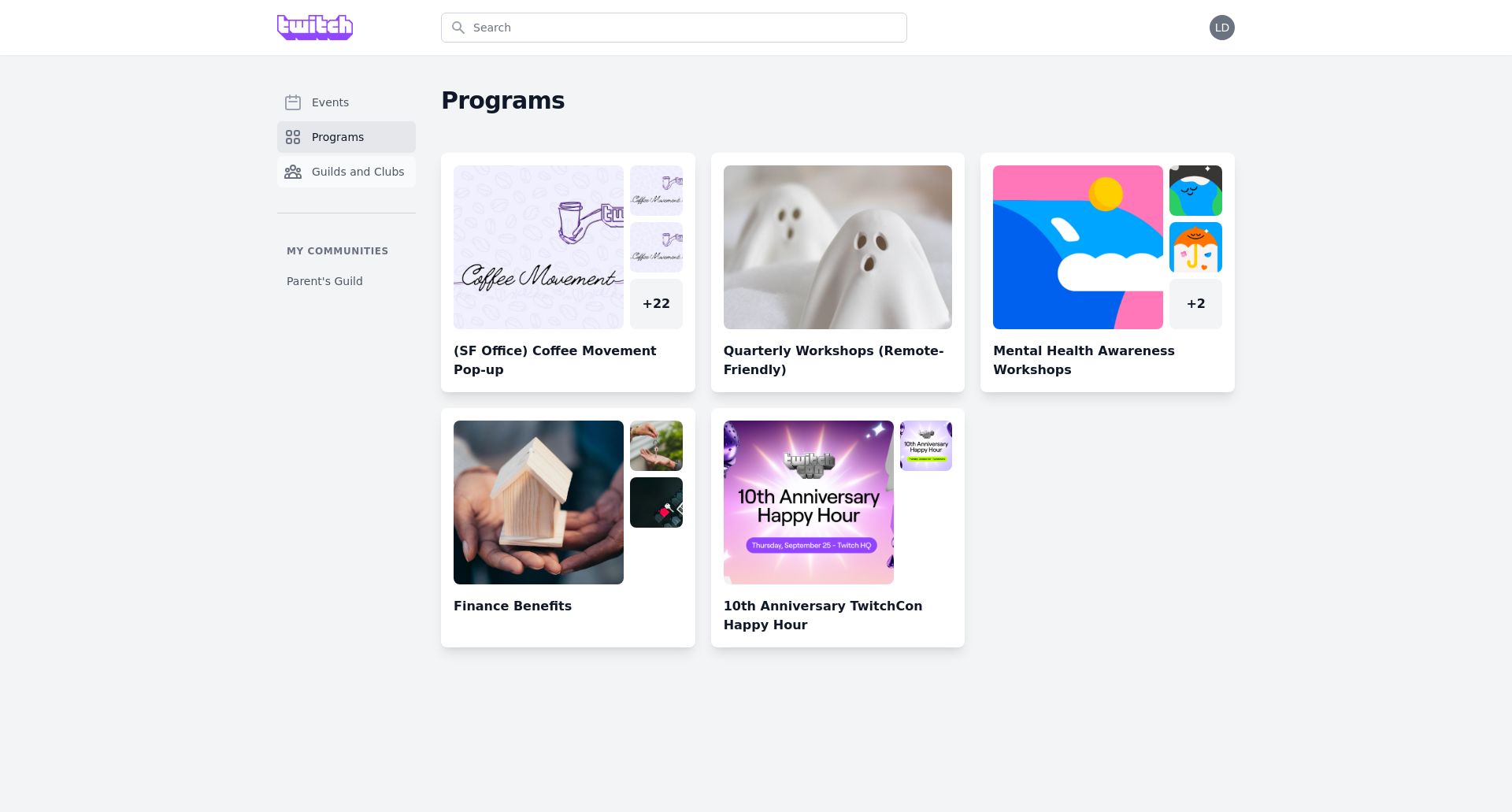
click at [362, 172] on span "Guilds and Clubs" at bounding box center [359, 171] width 93 height 16
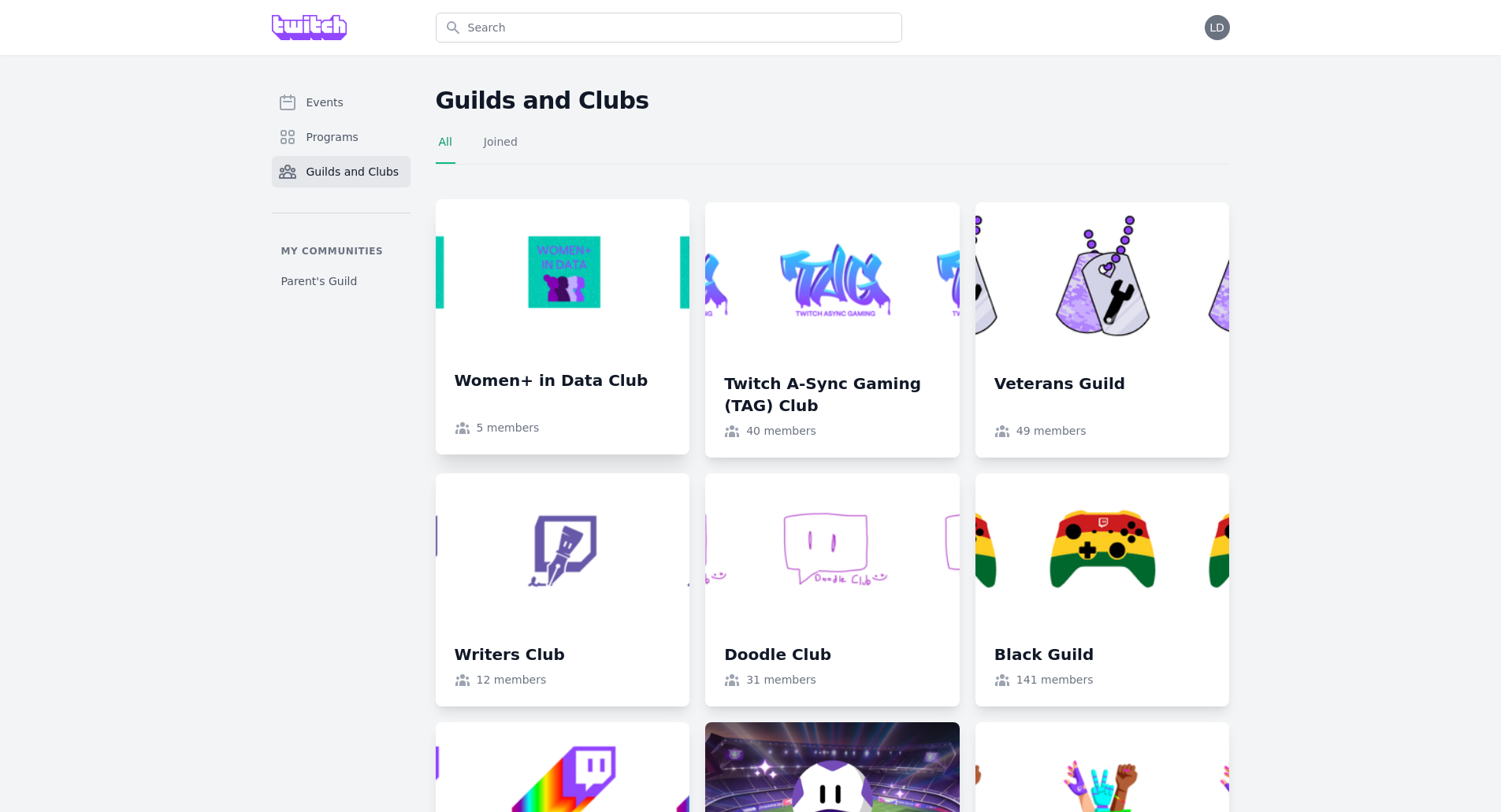
click at [590, 330] on link at bounding box center [563, 326] width 254 height 255
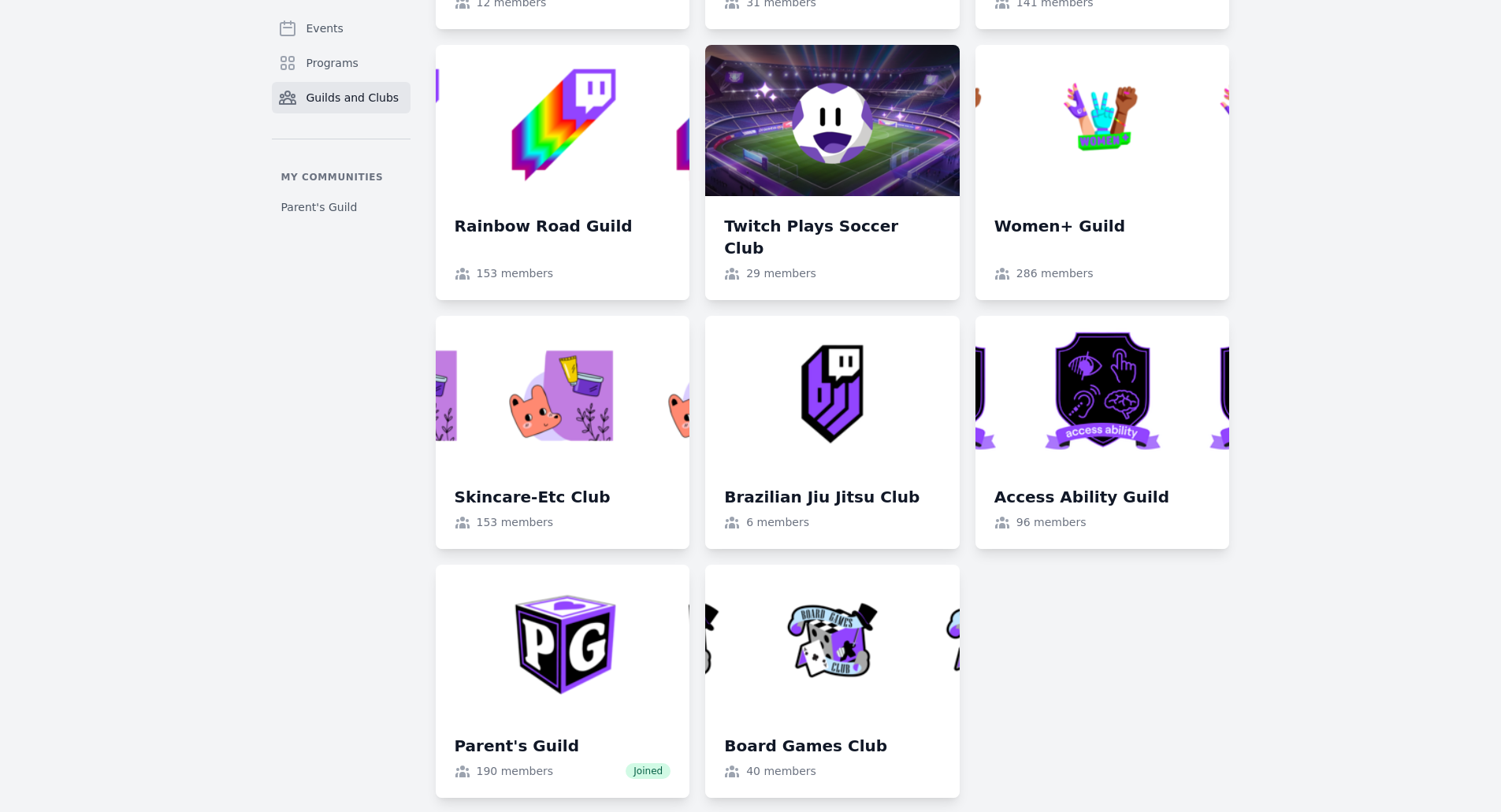
scroll to position [1426, 0]
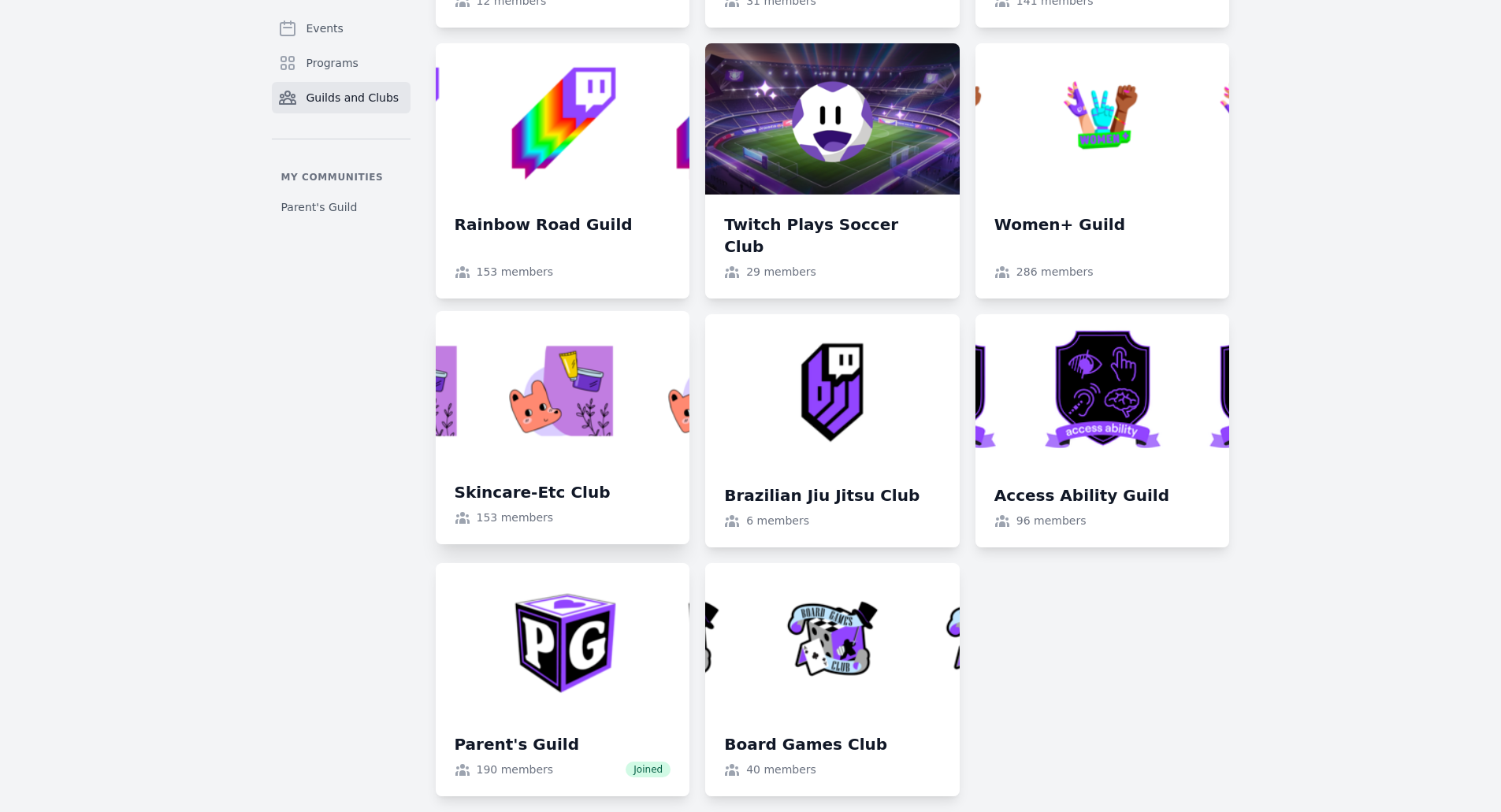
click at [575, 413] on link at bounding box center [563, 428] width 254 height 233
